Goal: Task Accomplishment & Management: Manage account settings

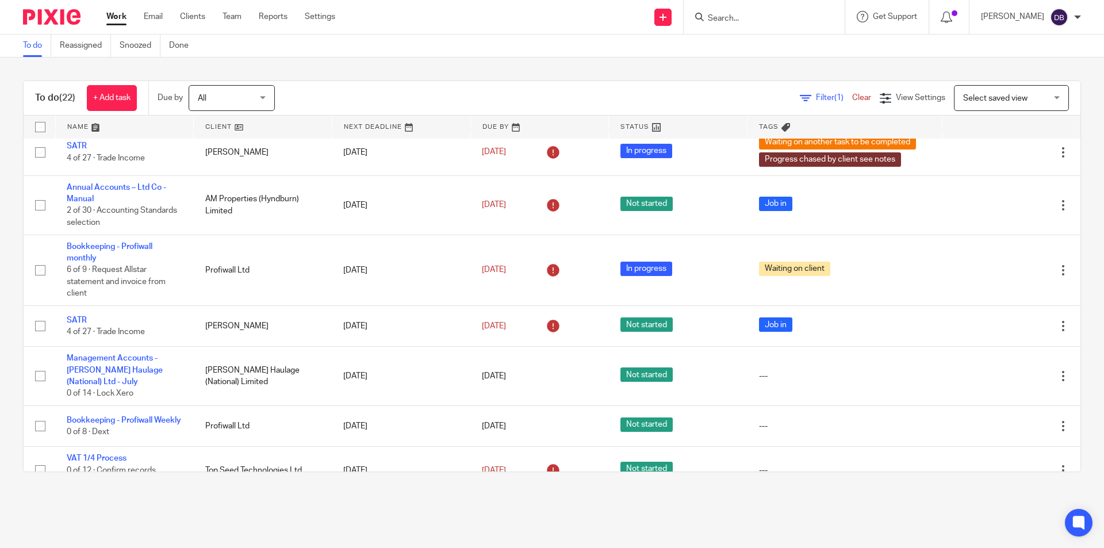
scroll to position [614, 0]
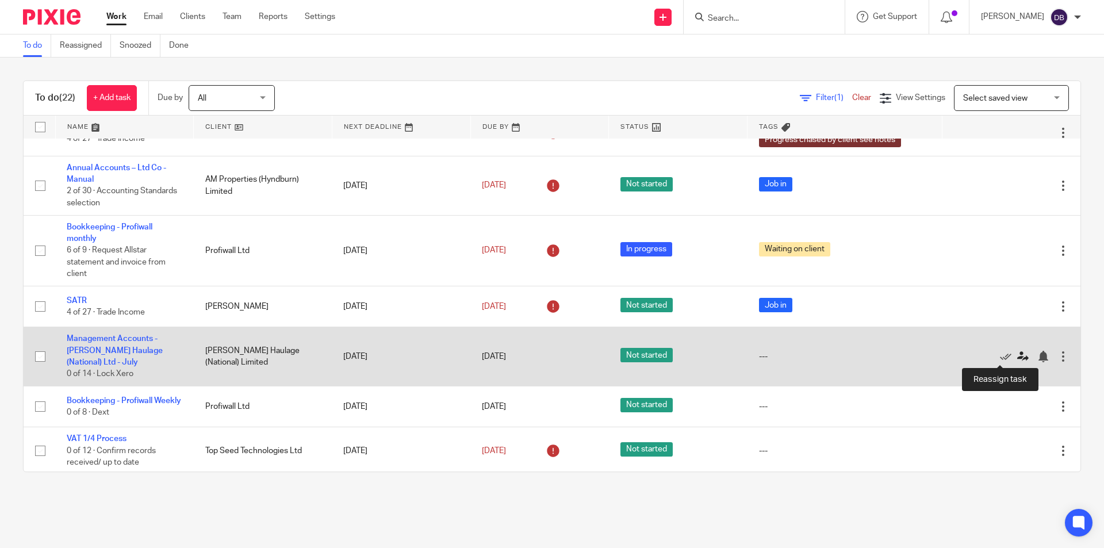
click at [1017, 354] on icon at bounding box center [1023, 357] width 12 height 12
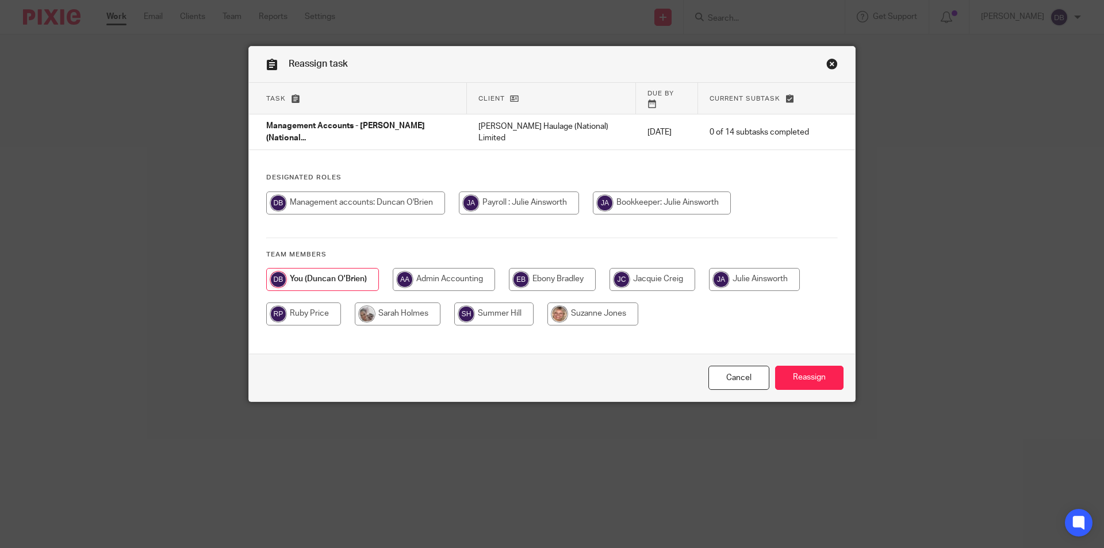
click at [315, 302] on input "radio" at bounding box center [303, 313] width 75 height 23
radio input "true"
click at [800, 373] on input "Reassign" at bounding box center [809, 378] width 68 height 25
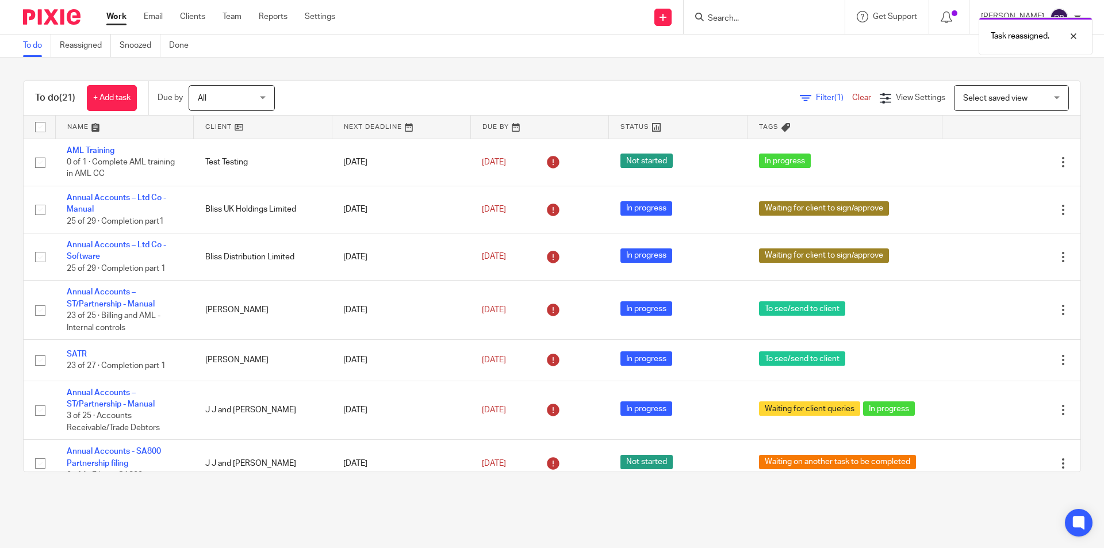
click at [116, 14] on link "Work" at bounding box center [116, 17] width 20 height 12
